Goal: Task Accomplishment & Management: Complete application form

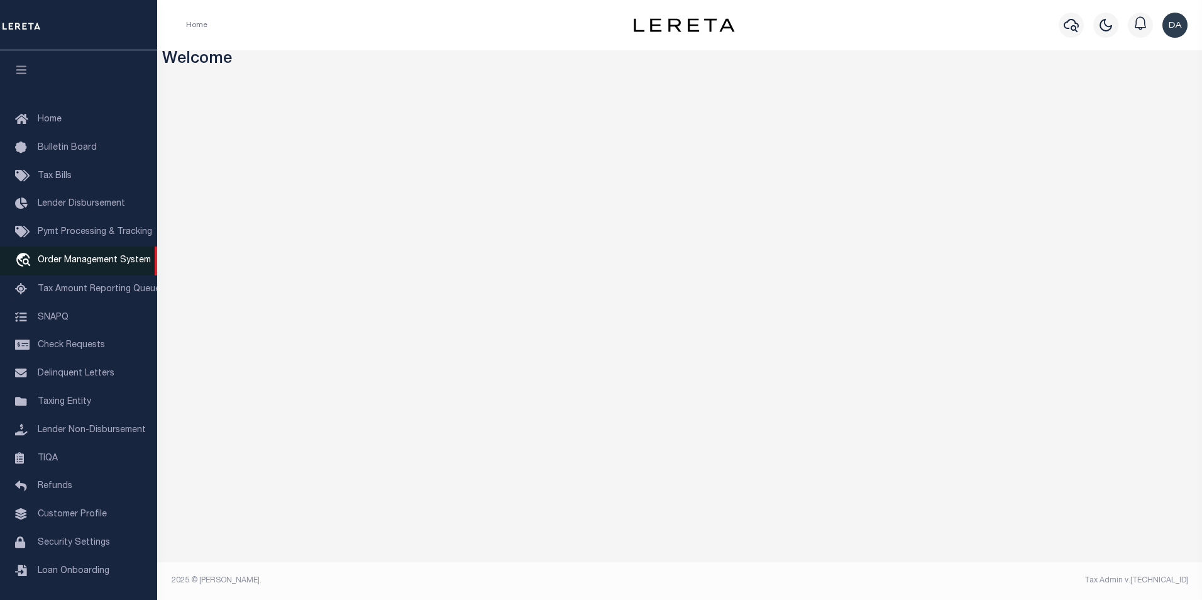
click at [100, 264] on span "Order Management System" at bounding box center [94, 260] width 113 height 9
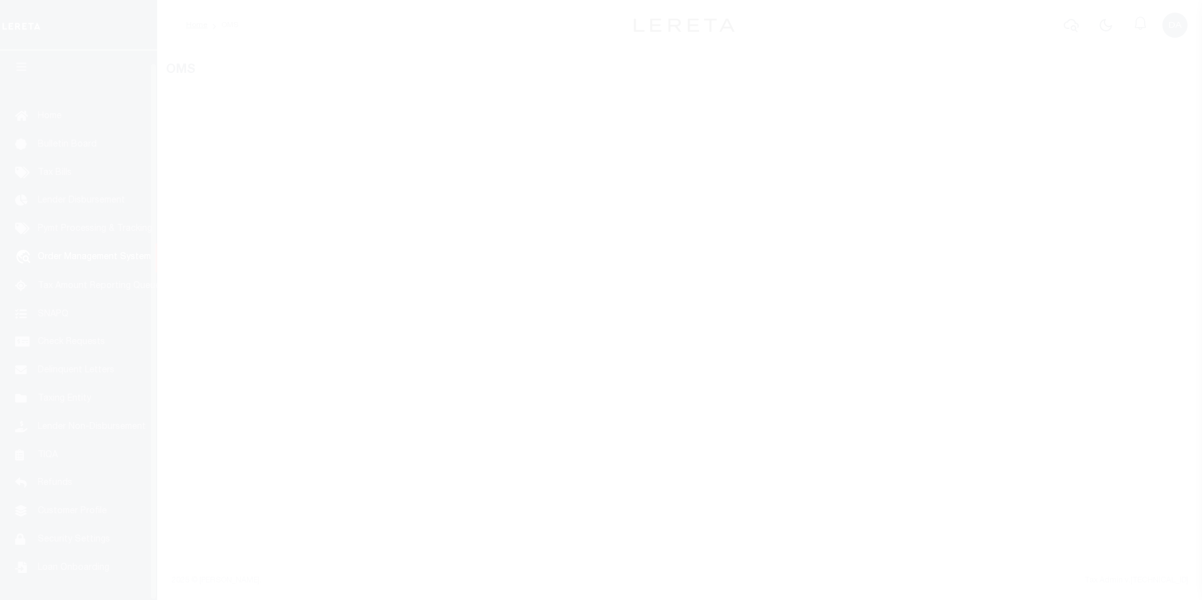
scroll to position [13, 0]
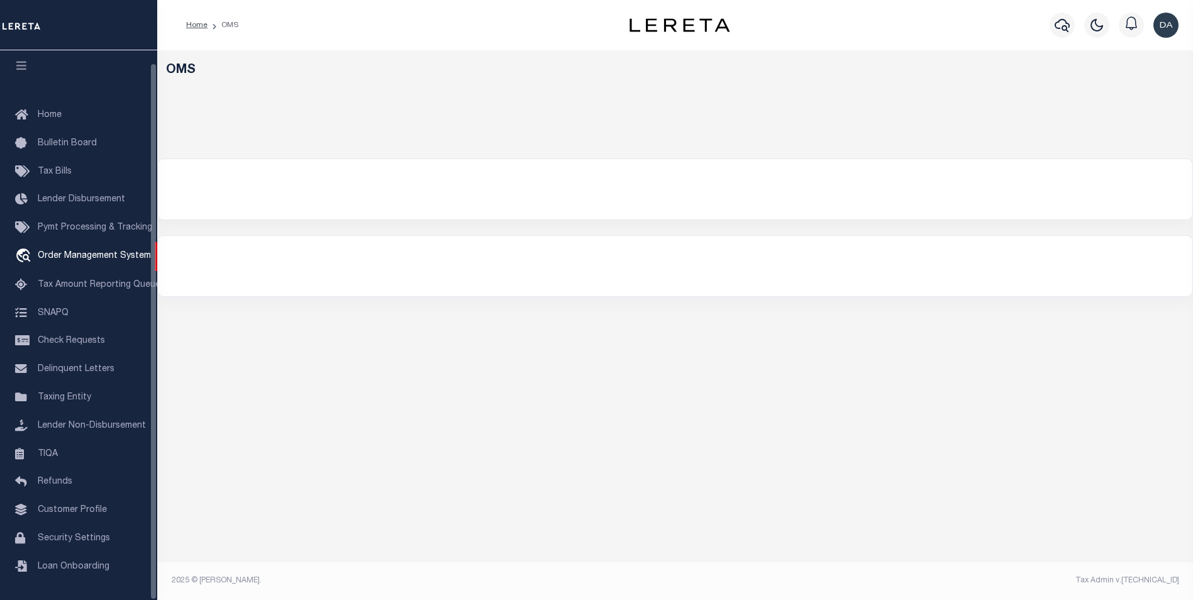
select select "200"
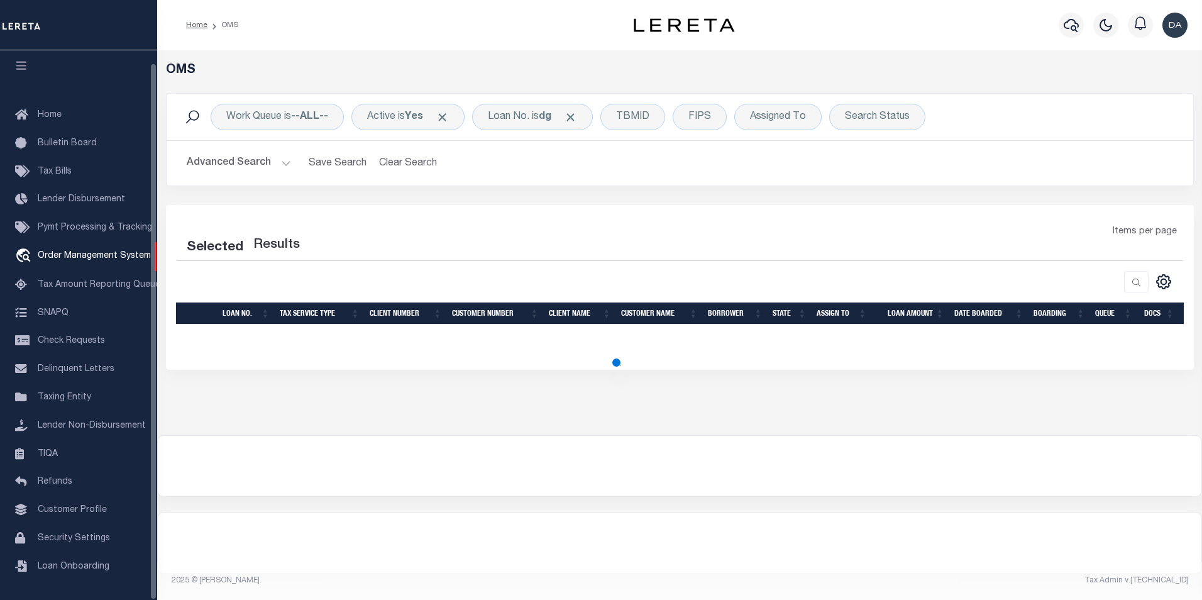
select select "200"
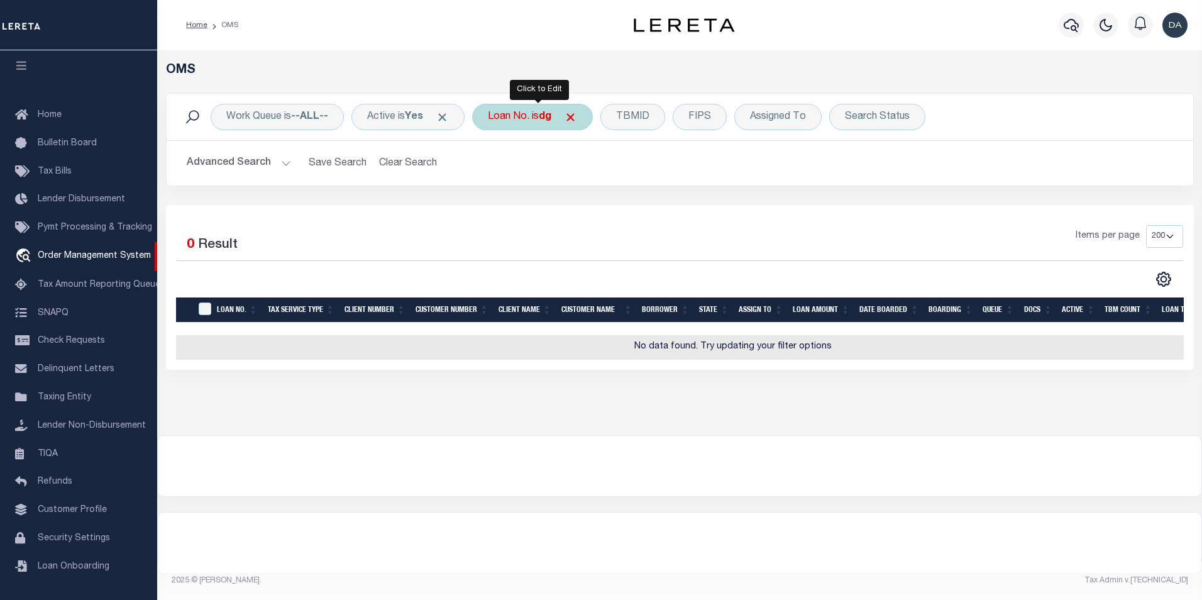
click at [524, 124] on div "Loan No. is dg" at bounding box center [532, 117] width 121 height 26
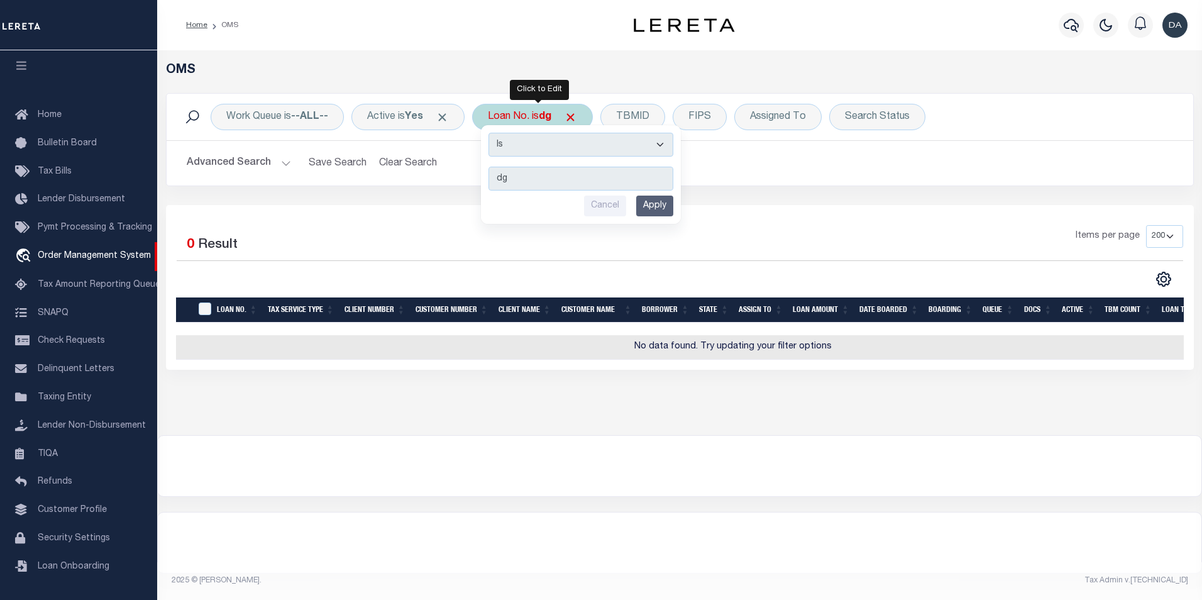
click at [524, 155] on select "Is Contains" at bounding box center [581, 145] width 185 height 24
select select "c"
click at [493, 133] on select "Is Contains" at bounding box center [581, 145] width 185 height 24
click at [671, 210] on input "Apply" at bounding box center [654, 206] width 37 height 21
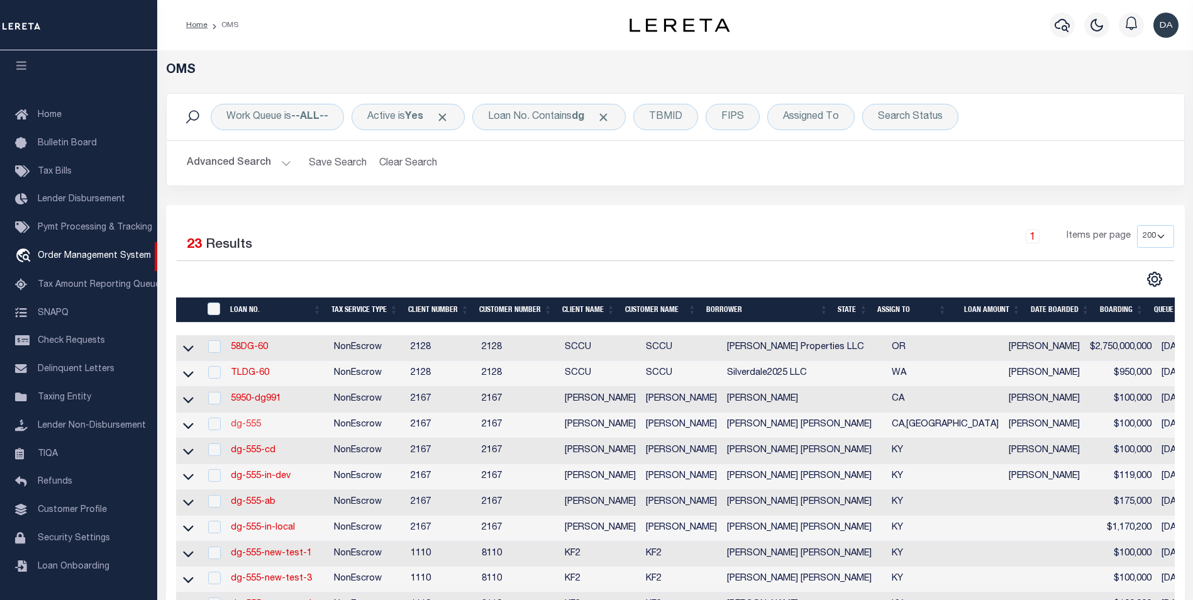
click at [245, 429] on link "dg-555" at bounding box center [246, 424] width 30 height 9
type input "dg-555"
type input "[PERSON_NAME] [PERSON_NAME]"
select select
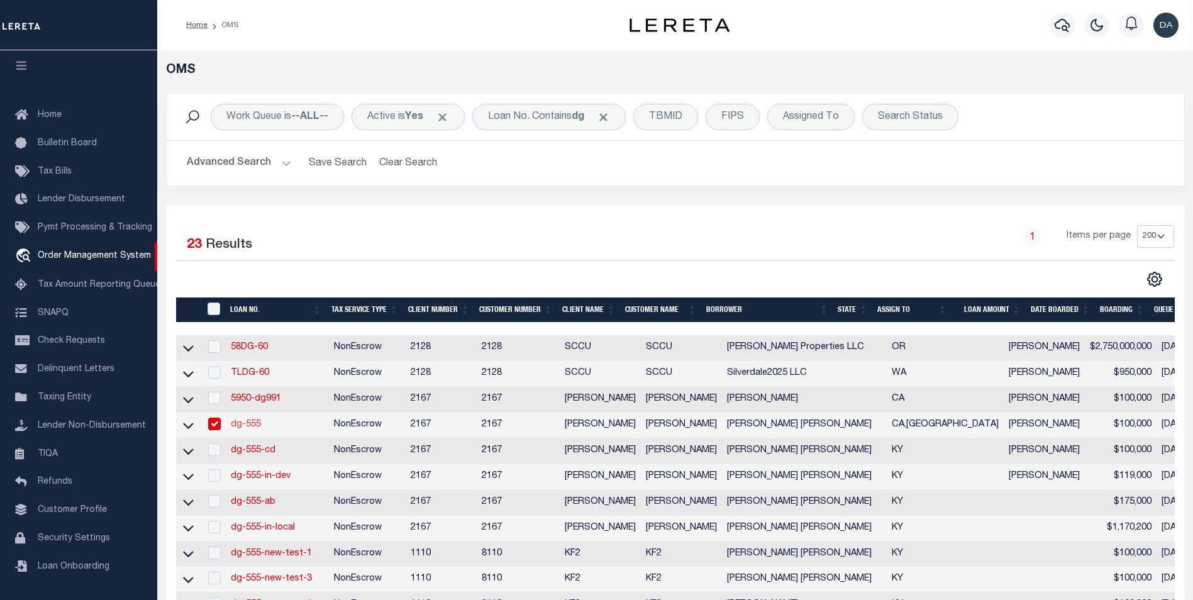
type input "91007"
type input "[DATE]"
select select "10"
select select "NonEscrow"
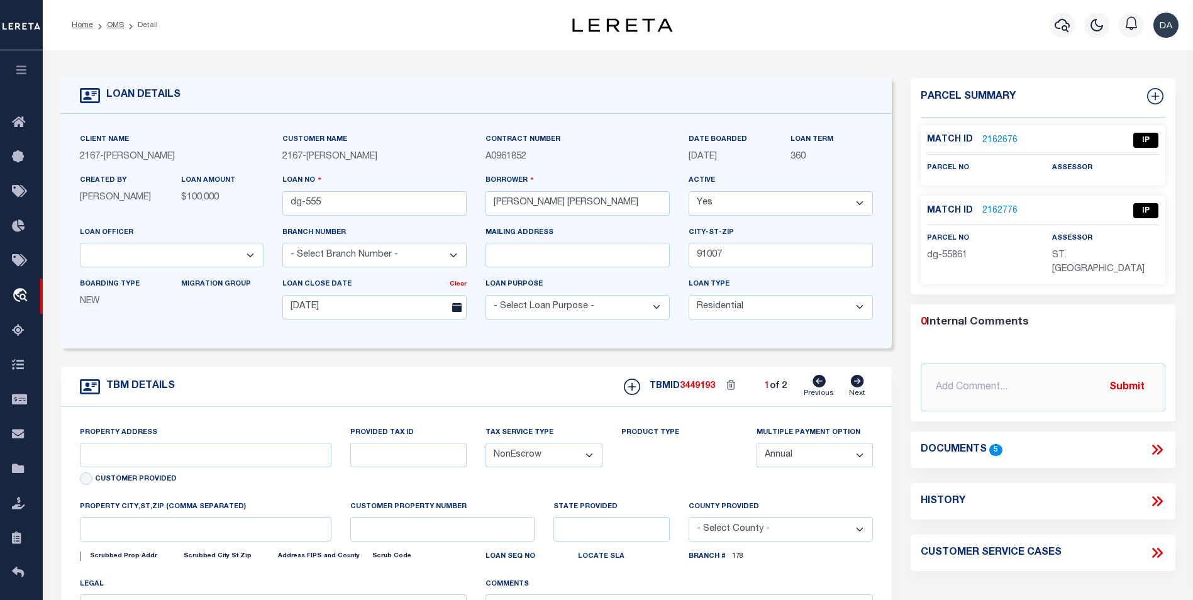
select select "4978"
type input "[STREET_ADDRESS]"
select select
type input "ARCADIA CA 91007"
type input "CA"
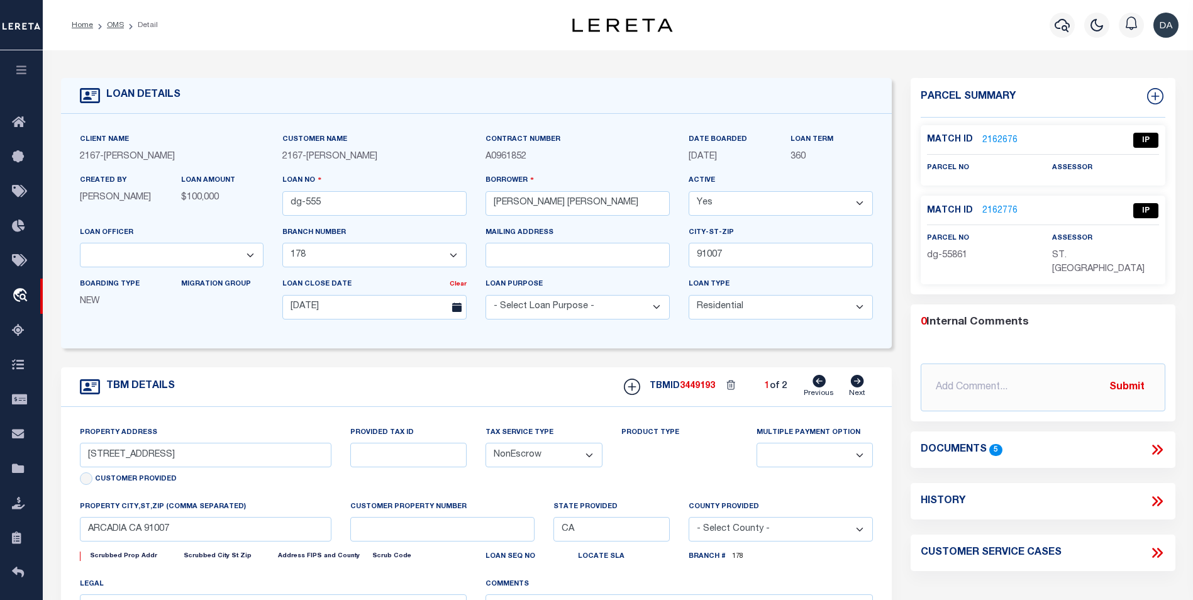
select select "10905"
click at [309, 16] on div "Home OMS Detail" at bounding box center [295, 25] width 467 height 26
click at [1004, 206] on link "2162776" at bounding box center [999, 210] width 35 height 13
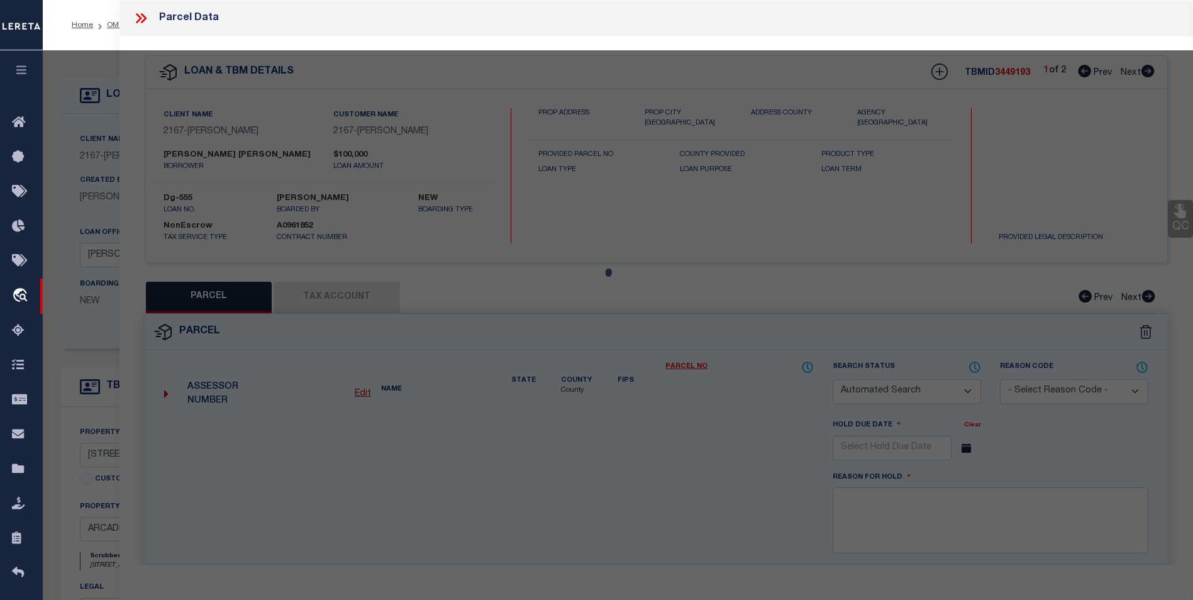
checkbox input "false"
select select "IP"
type input "Dollar Tree - 861"
type input "[GEOGRAPHIC_DATA], [GEOGRAPHIC_DATA], 40219"
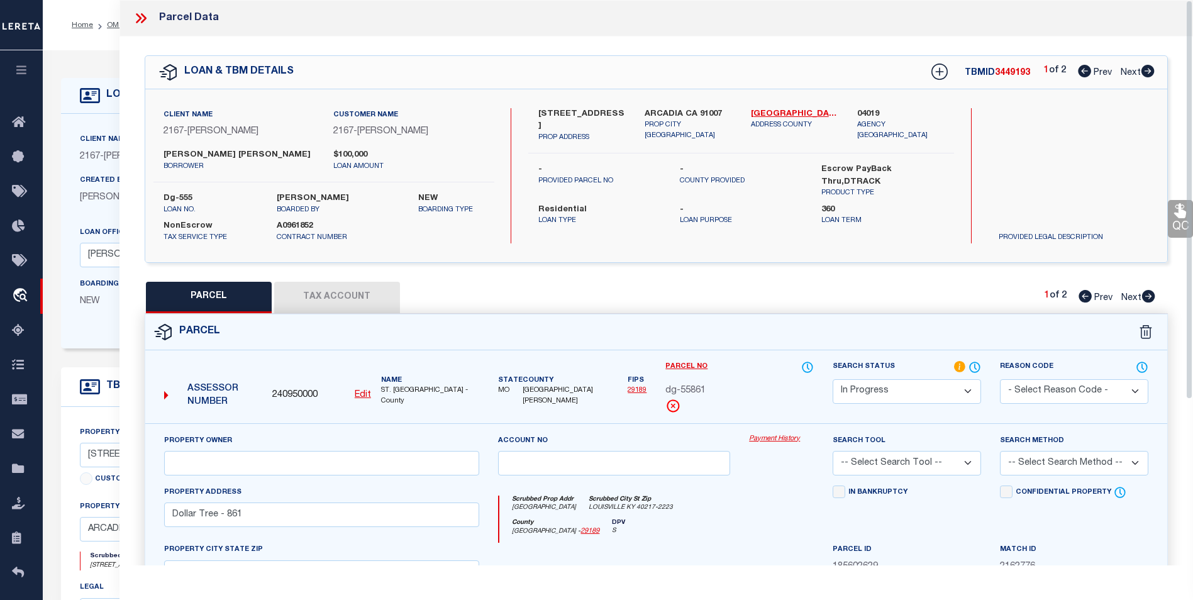
click at [289, 331] on div "Parcel" at bounding box center [656, 332] width 1022 height 36
click at [360, 396] on u "Edit" at bounding box center [363, 395] width 16 height 9
type input "240950000"
type input "dg-55861"
select select "IP"
